Goal: Check status: Check status

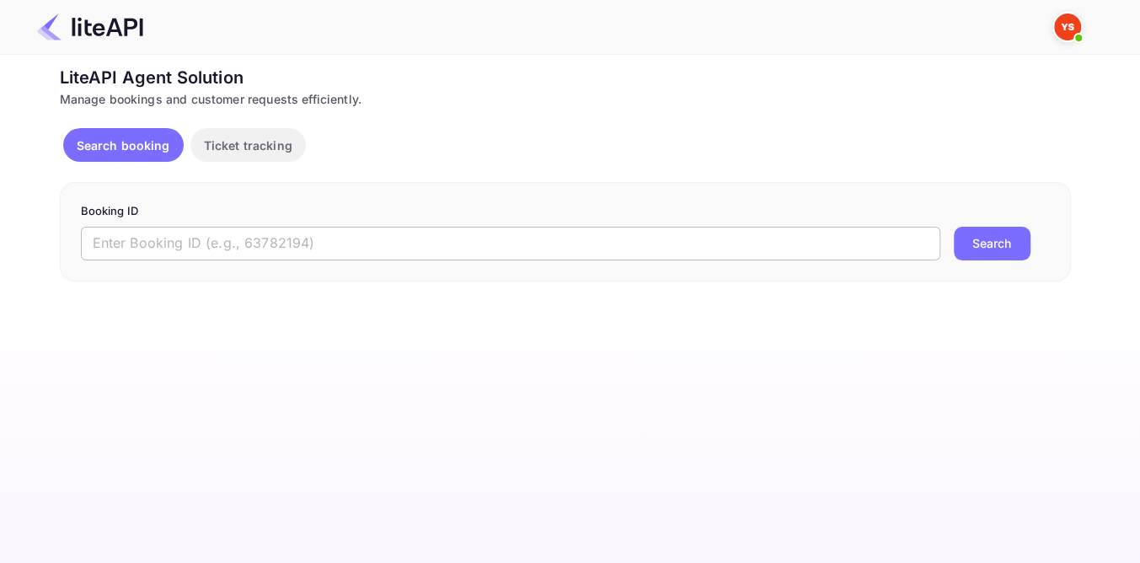
click at [362, 243] on input "text" at bounding box center [511, 244] width 860 height 34
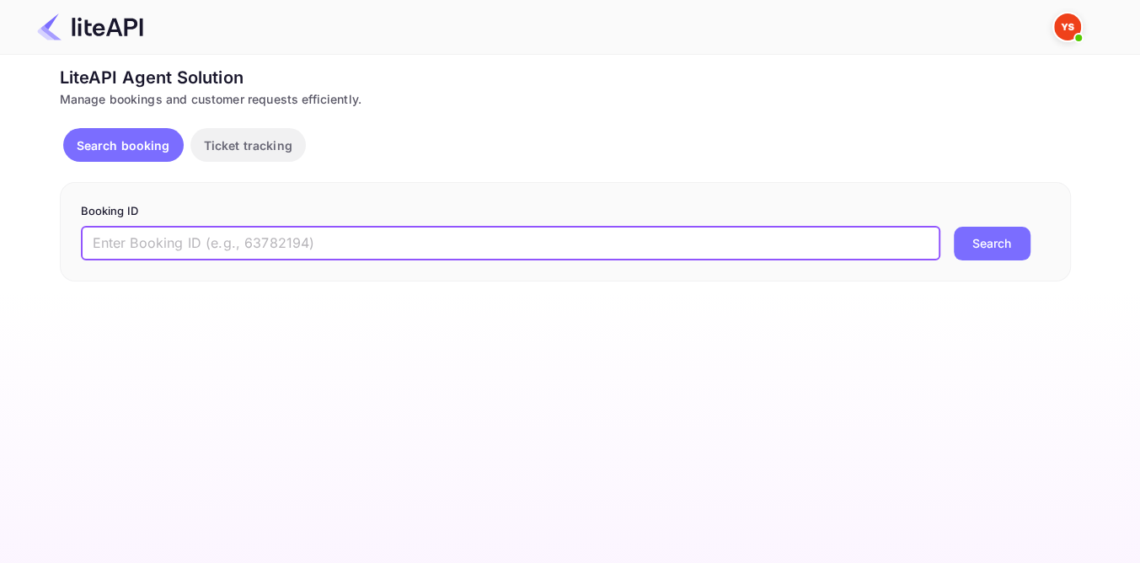
paste input "8948397"
type input "8948397"
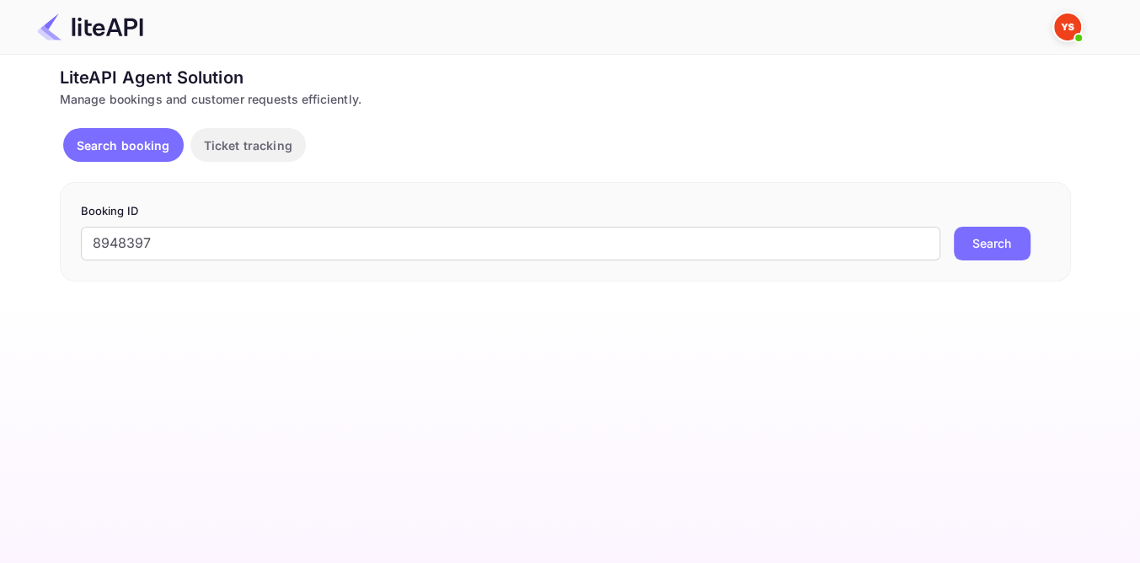
click at [967, 233] on button "Search" at bounding box center [992, 244] width 77 height 34
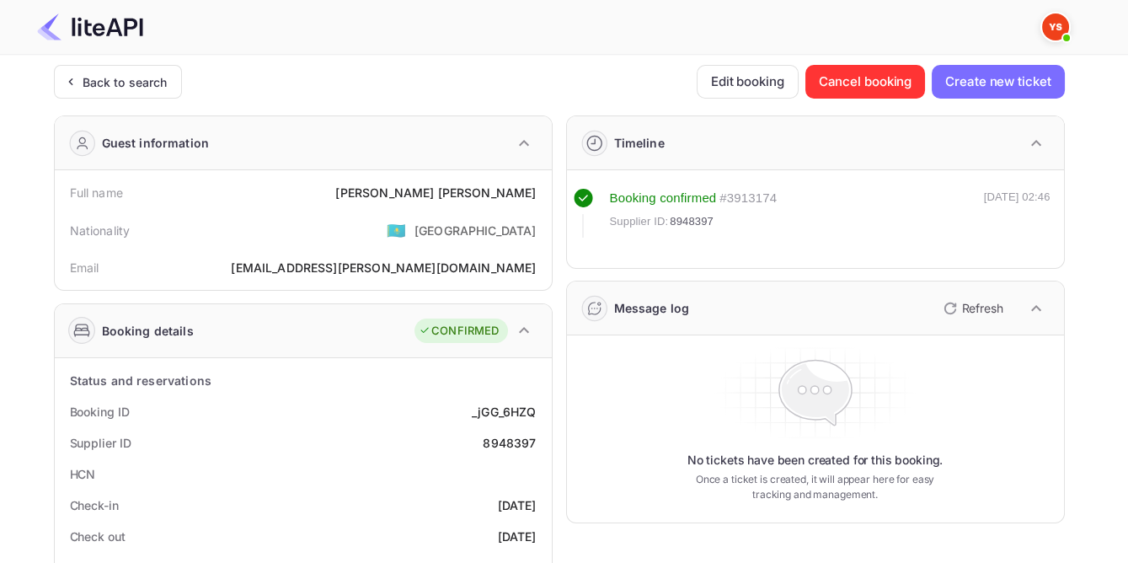
click at [501, 437] on div "8948397" at bounding box center [509, 443] width 53 height 18
copy div "8948397"
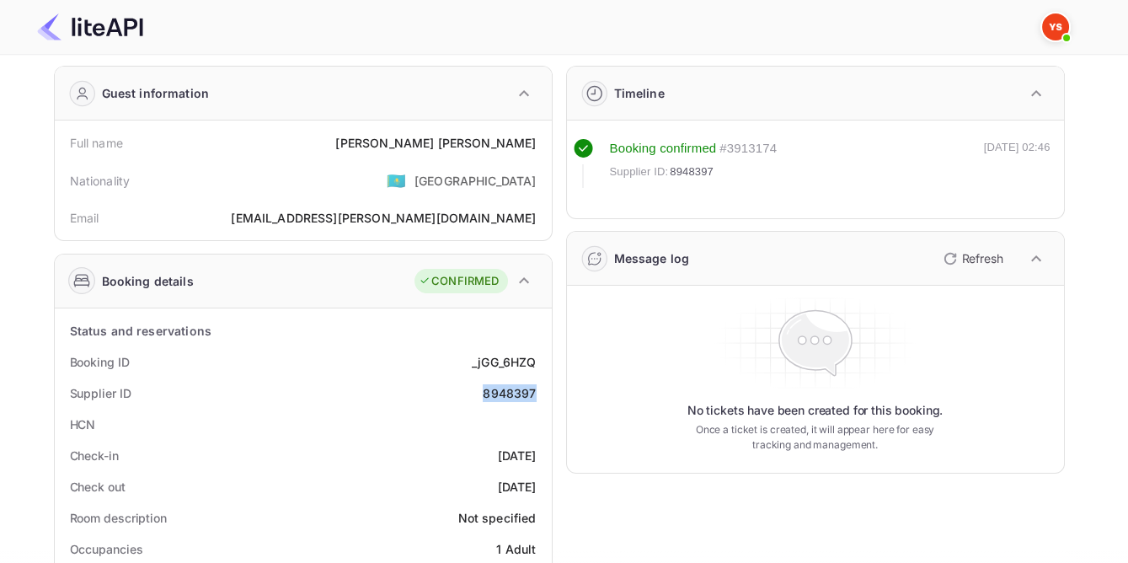
scroll to position [76, 0]
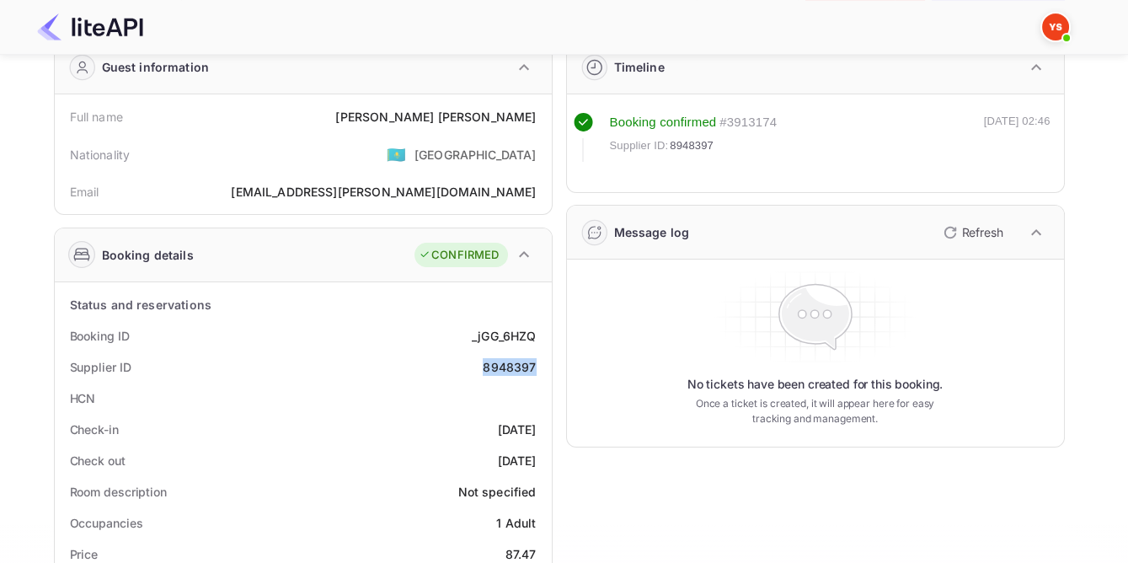
copy div "8948397"
drag, startPoint x: 402, startPoint y: 112, endPoint x: 539, endPoint y: 119, distance: 137.5
click at [539, 119] on div "Full name [PERSON_NAME]" at bounding box center [304, 116] width 484 height 31
copy div "[PERSON_NAME]"
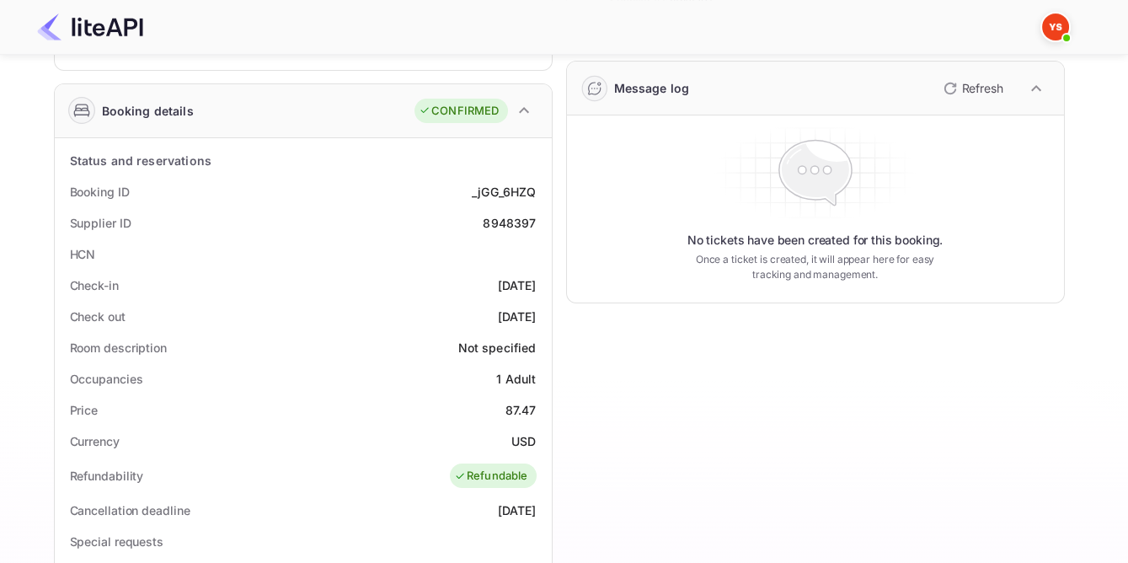
scroll to position [229, 0]
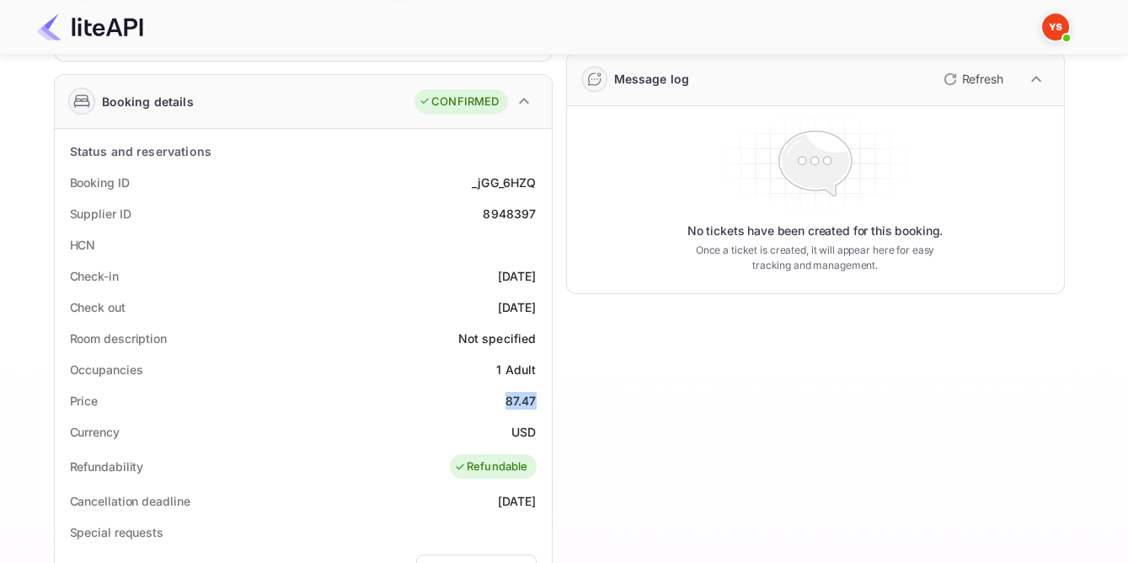
drag, startPoint x: 506, startPoint y: 394, endPoint x: 536, endPoint y: 397, distance: 30.4
click at [536, 397] on div "87.47" at bounding box center [521, 401] width 31 height 18
copy div "87.47"
